Goal: Check status: Check status

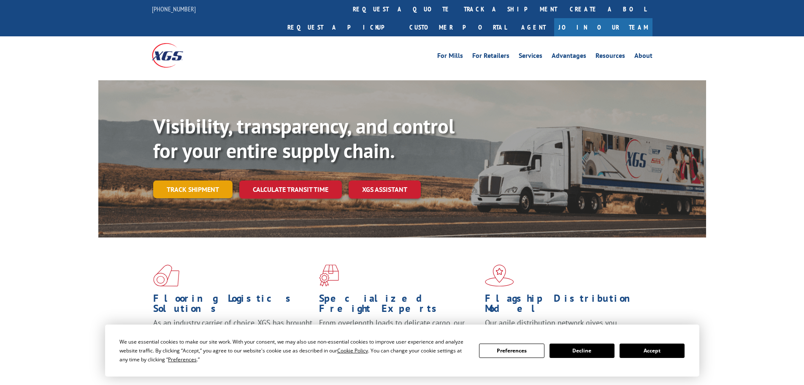
click at [211, 180] on link "Track shipment" at bounding box center [192, 189] width 79 height 18
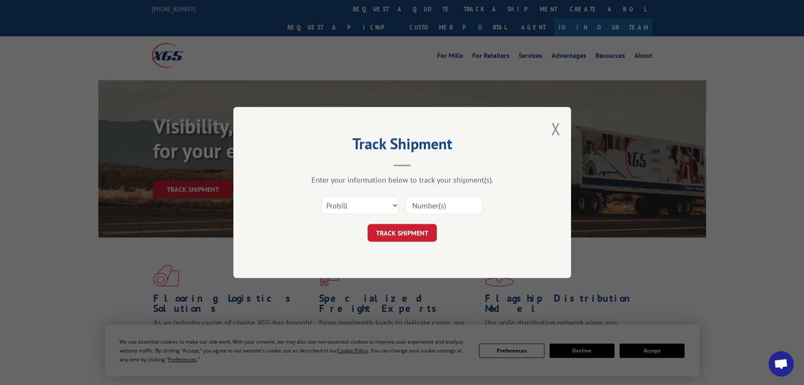
click at [406, 209] on input at bounding box center [444, 205] width 78 height 18
click at [393, 208] on select "Select category... Probill BOL PO" at bounding box center [360, 205] width 78 height 18
click at [384, 208] on select "Select category... Probill BOL PO" at bounding box center [360, 205] width 78 height 18
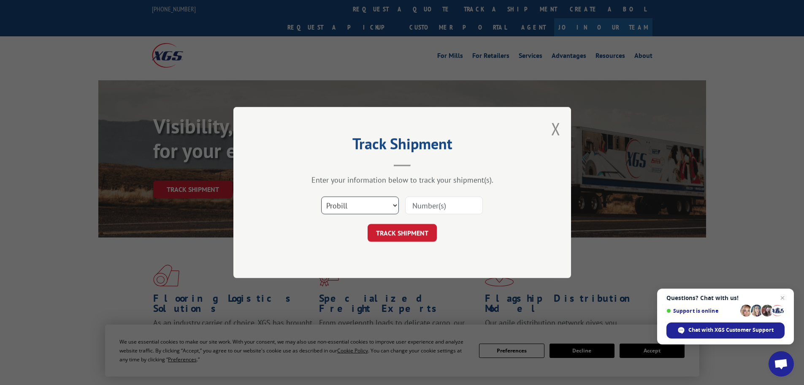
click at [385, 201] on select "Select category... Probill BOL PO" at bounding box center [360, 205] width 78 height 18
select select "bol"
click at [321, 196] on select "Select category... Probill BOL PO" at bounding box center [360, 205] width 78 height 18
click at [433, 211] on input at bounding box center [444, 205] width 78 height 18
paste input "5632240"
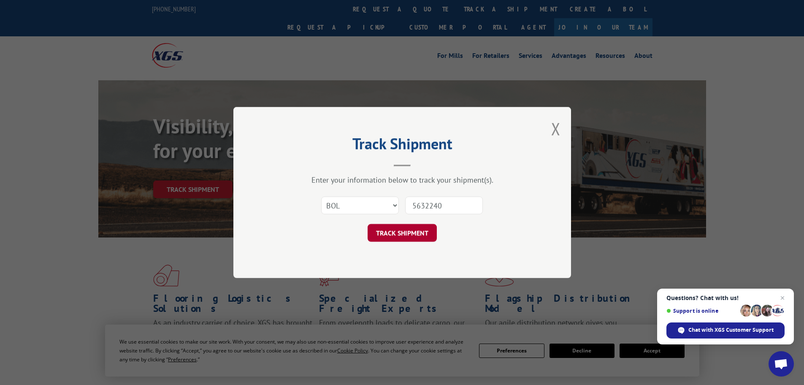
type input "5632240"
click at [393, 230] on button "TRACK SHIPMENT" at bounding box center [402, 233] width 69 height 18
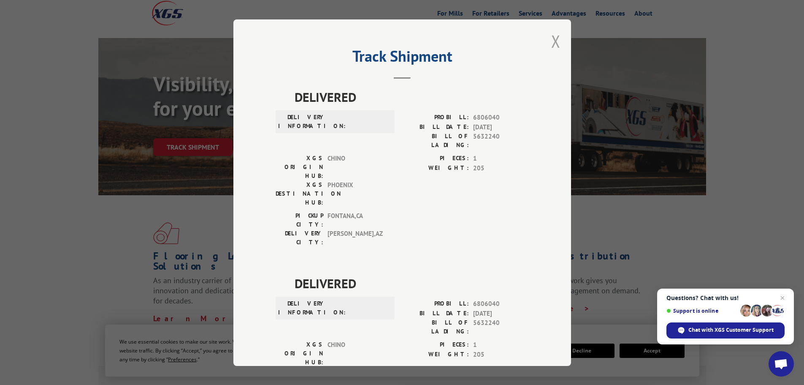
click at [555, 43] on button "Close modal" at bounding box center [555, 41] width 9 height 22
